Goal: Task Accomplishment & Management: Manage account settings

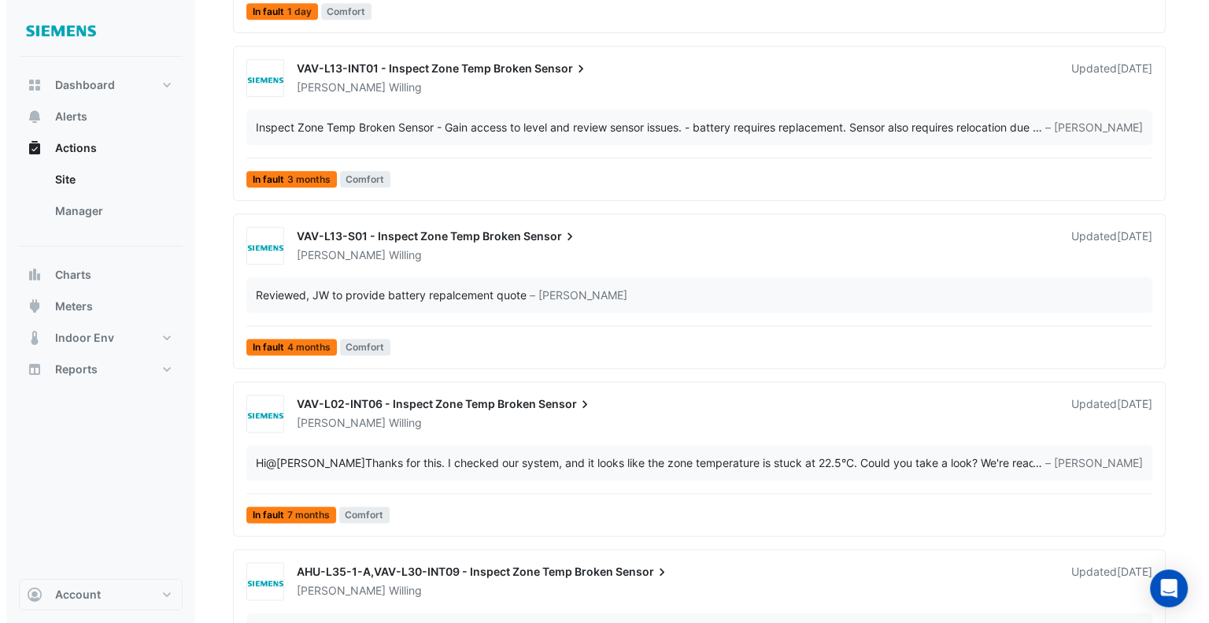
scroll to position [1907, 0]
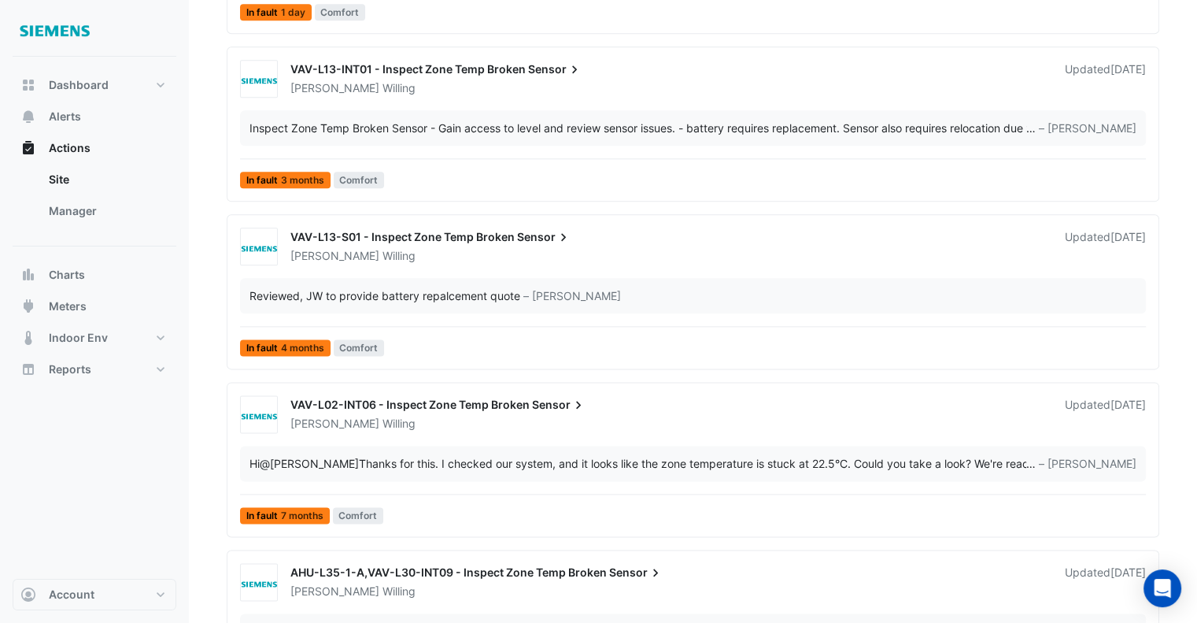
click at [517, 278] on div "Reviewed, JW to provide battery repalcement quote – [PERSON_NAME]" at bounding box center [693, 295] width 906 height 35
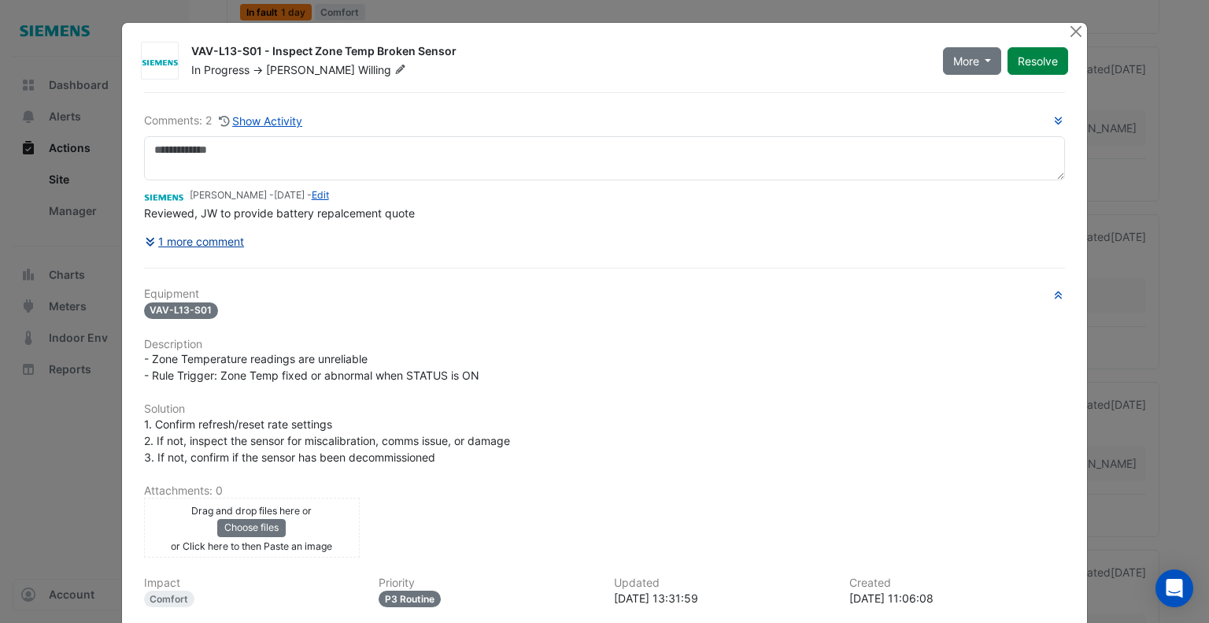
click at [200, 242] on button "1 more comment" at bounding box center [195, 241] width 102 height 28
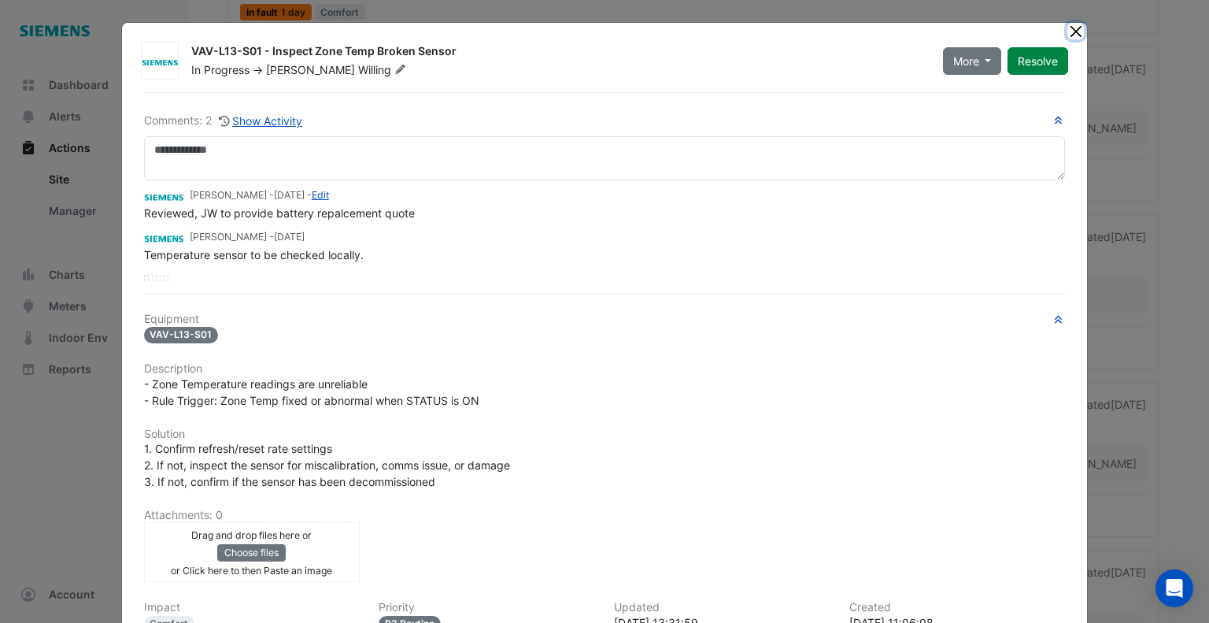
click at [1075, 28] on button "Close" at bounding box center [1075, 31] width 17 height 17
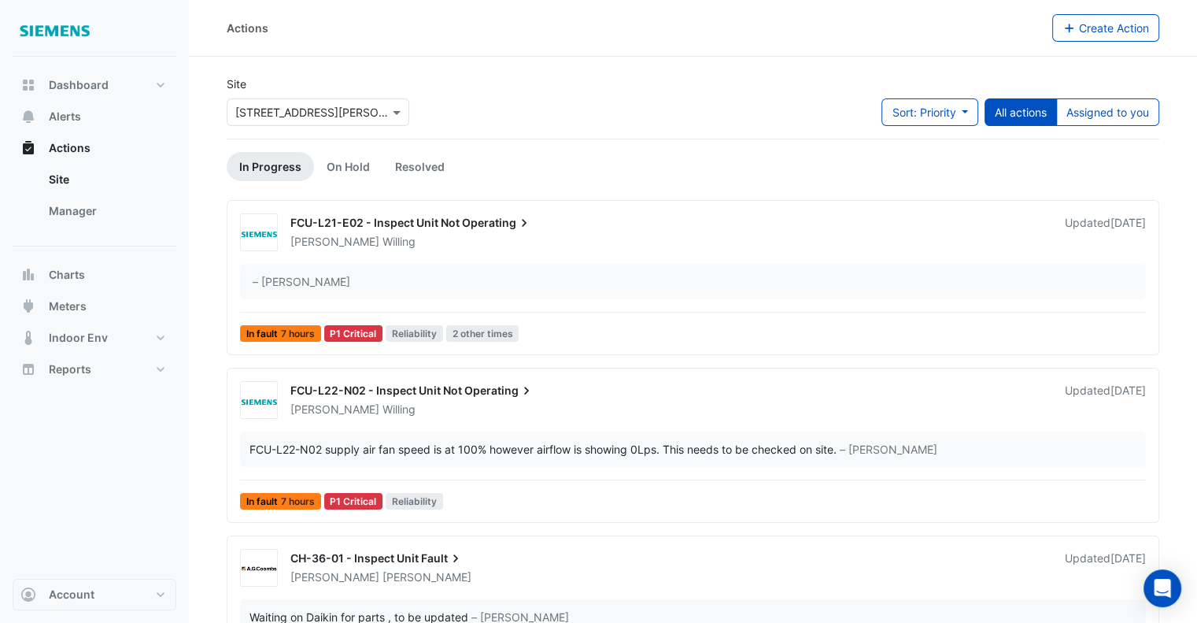
click at [593, 411] on div "[PERSON_NAME]" at bounding box center [668, 409] width 759 height 16
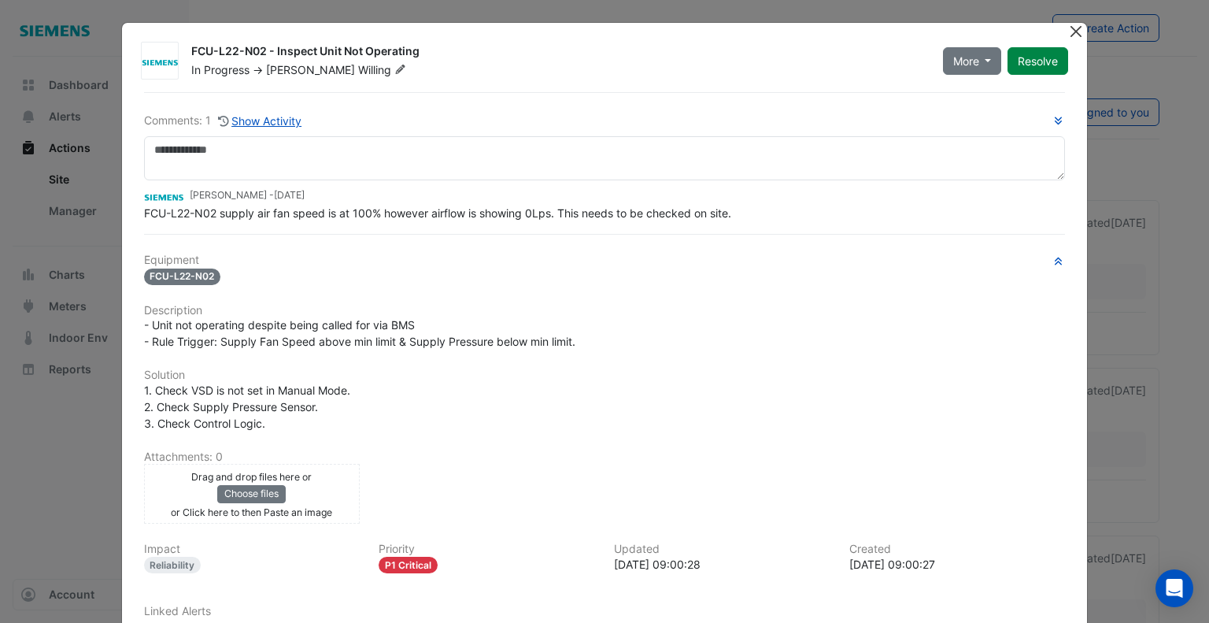
click at [1071, 35] on button "Close" at bounding box center [1075, 31] width 17 height 17
